Goal: Find specific page/section: Find specific page/section

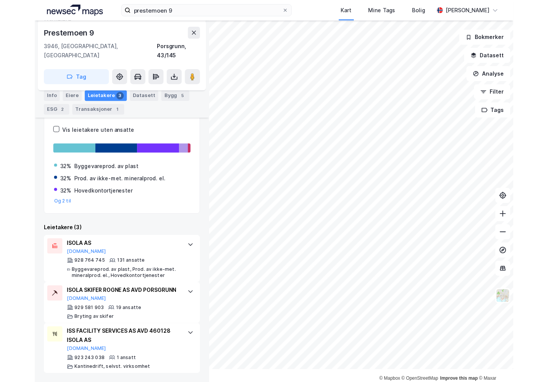
scroll to position [120, 0]
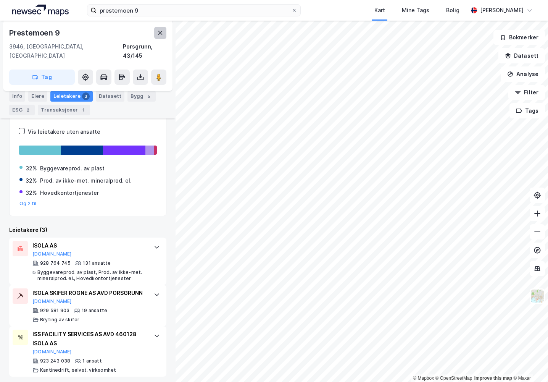
click at [163, 34] on icon at bounding box center [160, 33] width 6 height 6
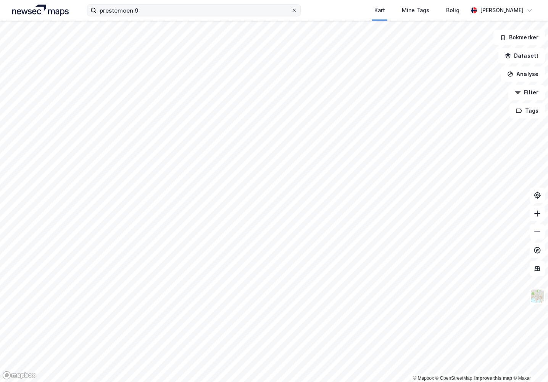
click at [294, 12] on icon at bounding box center [294, 10] width 5 height 5
click at [291, 12] on input "prestemoen 9" at bounding box center [194, 10] width 195 height 11
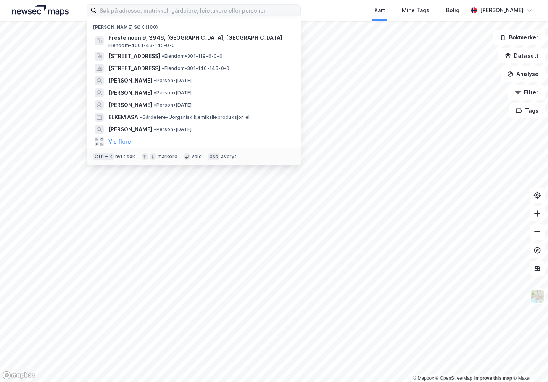
click at [315, 8] on div "Nylige søk (100) Prestemoen 9, 3946, [GEOGRAPHIC_DATA], PORSGRUNN Eiendom • 400…" at bounding box center [274, 10] width 548 height 21
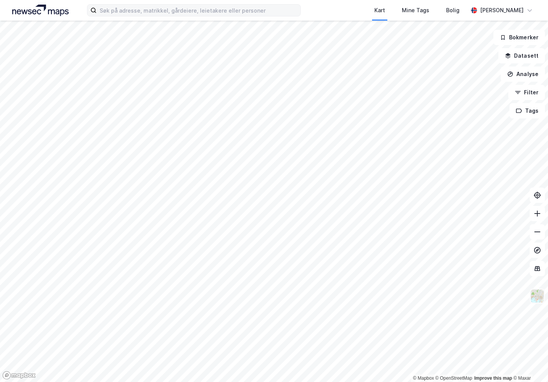
click at [482, 288] on img at bounding box center [537, 295] width 14 height 14
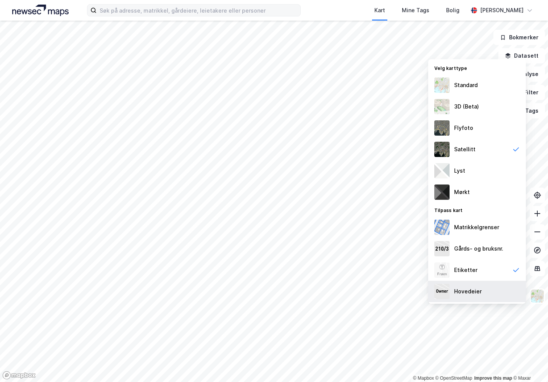
click at [482, 289] on div "Hovedeier" at bounding box center [477, 290] width 98 height 21
